Goal: Find specific page/section: Find specific page/section

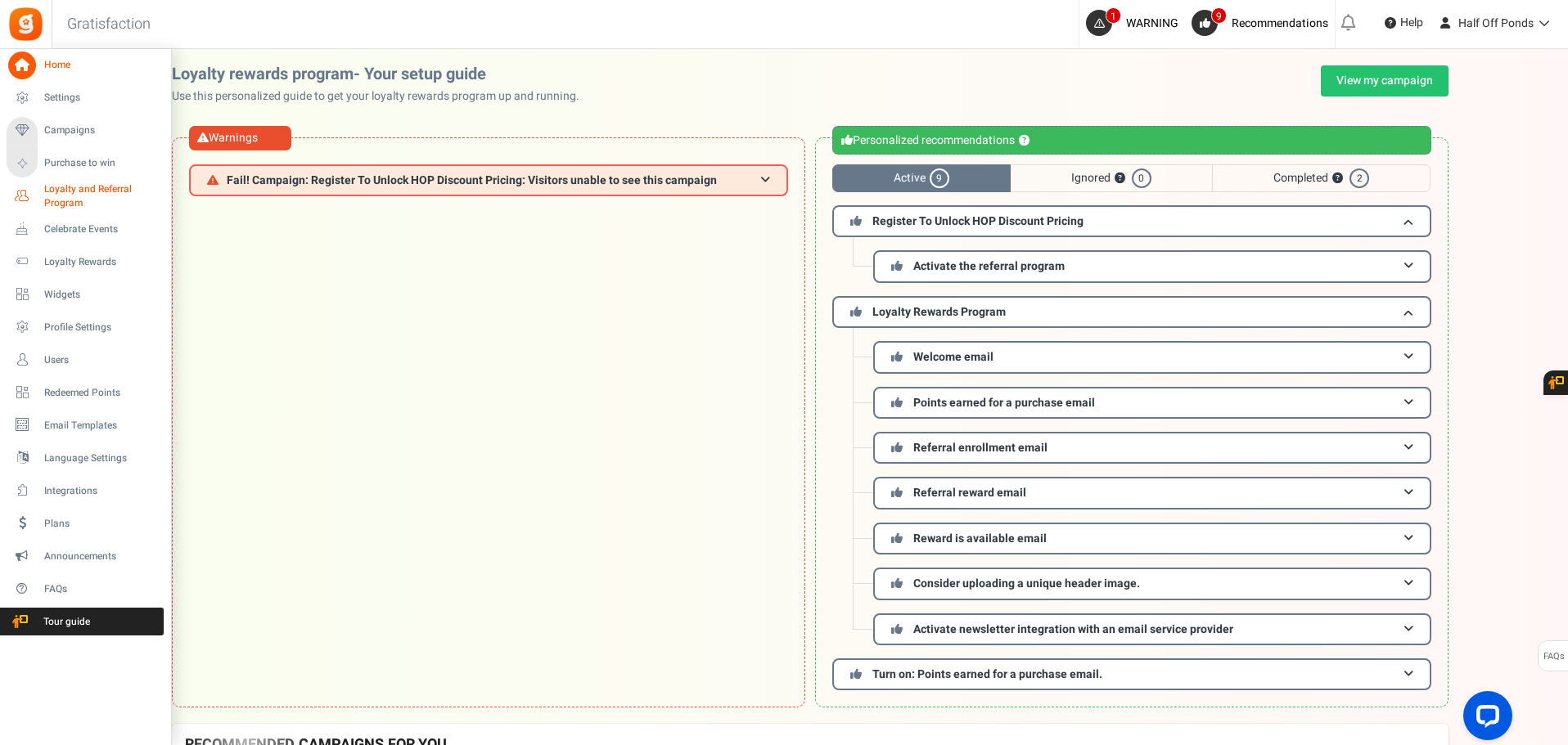
click at [73, 200] on span "Loyalty and Referral Program" at bounding box center [104, 196] width 120 height 27
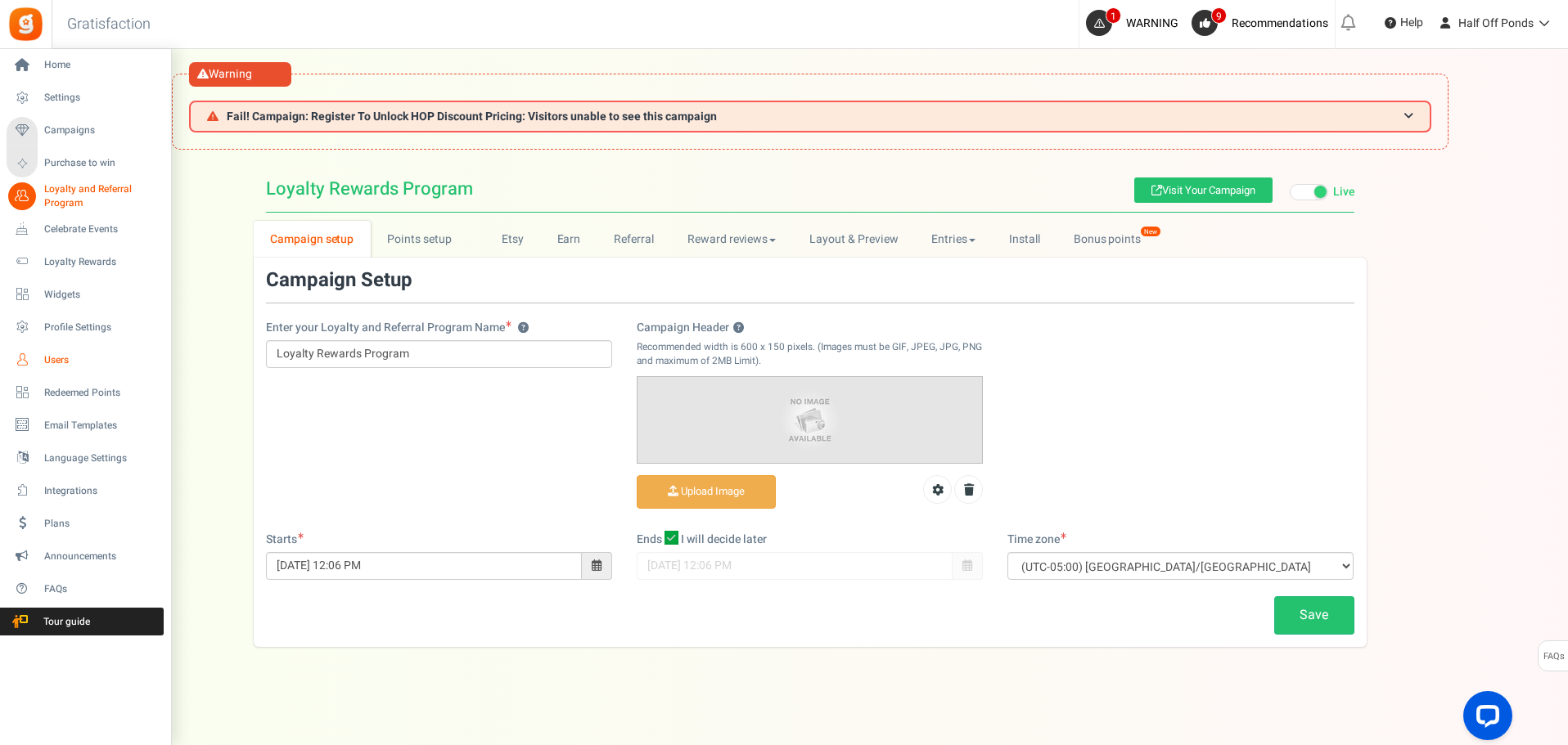
click at [68, 364] on span "Users" at bounding box center [101, 361] width 114 height 14
